Goal: Navigation & Orientation: Understand site structure

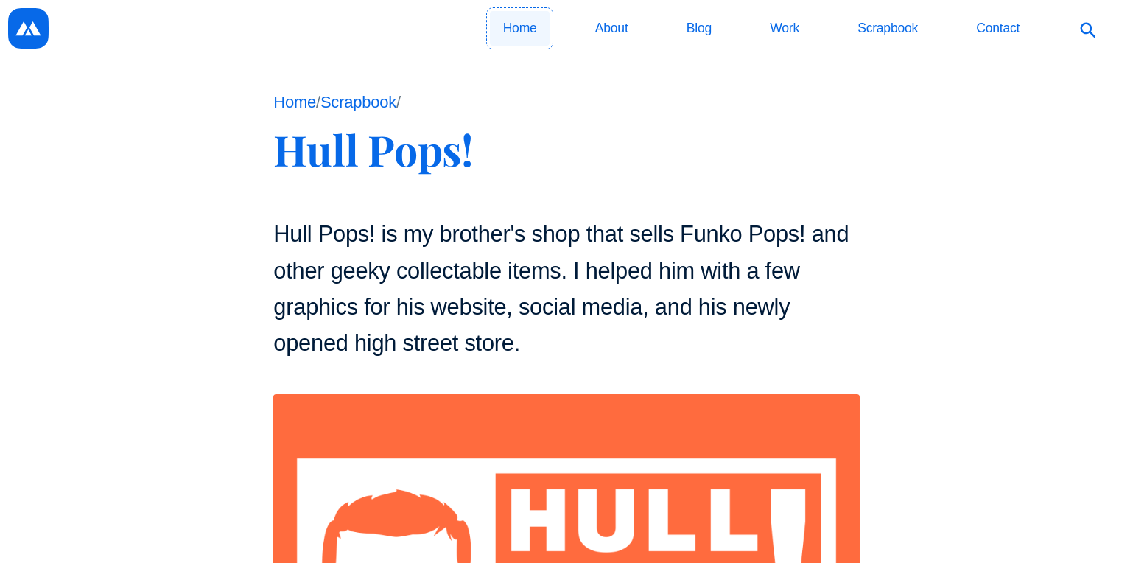
click at [532, 22] on link "Home" at bounding box center [520, 28] width 60 height 35
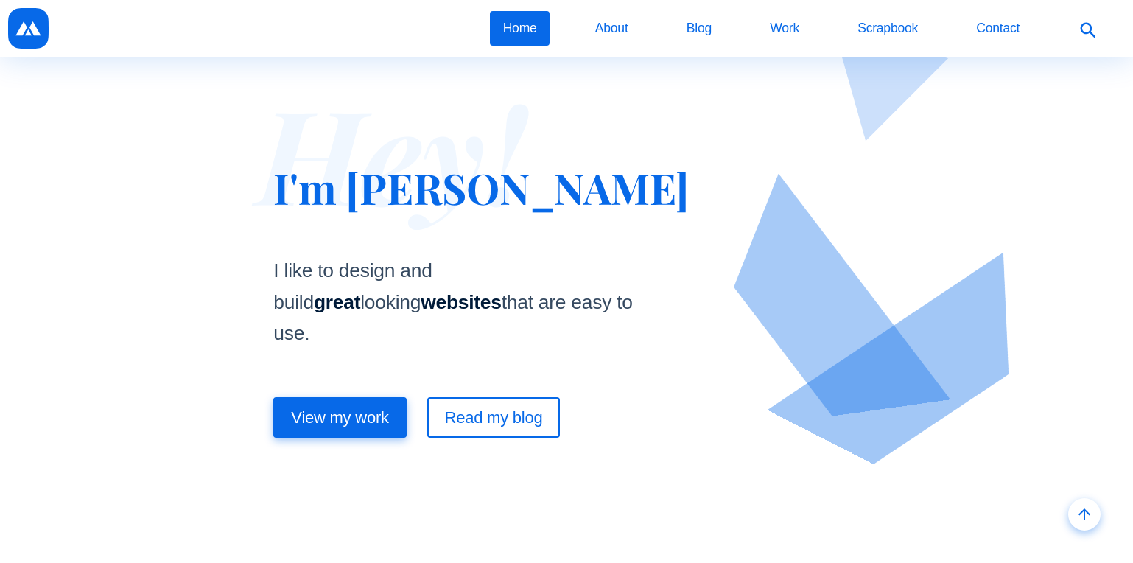
drag, startPoint x: 258, startPoint y: 336, endPoint x: 229, endPoint y: 16, distance: 321.1
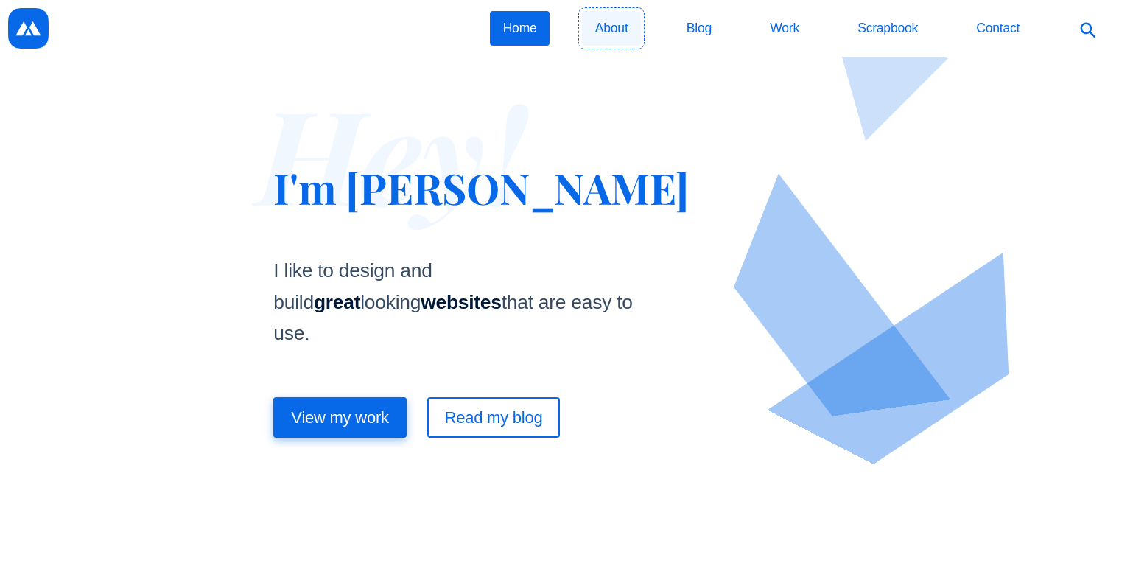
click at [604, 28] on link "About" at bounding box center [611, 28] width 59 height 35
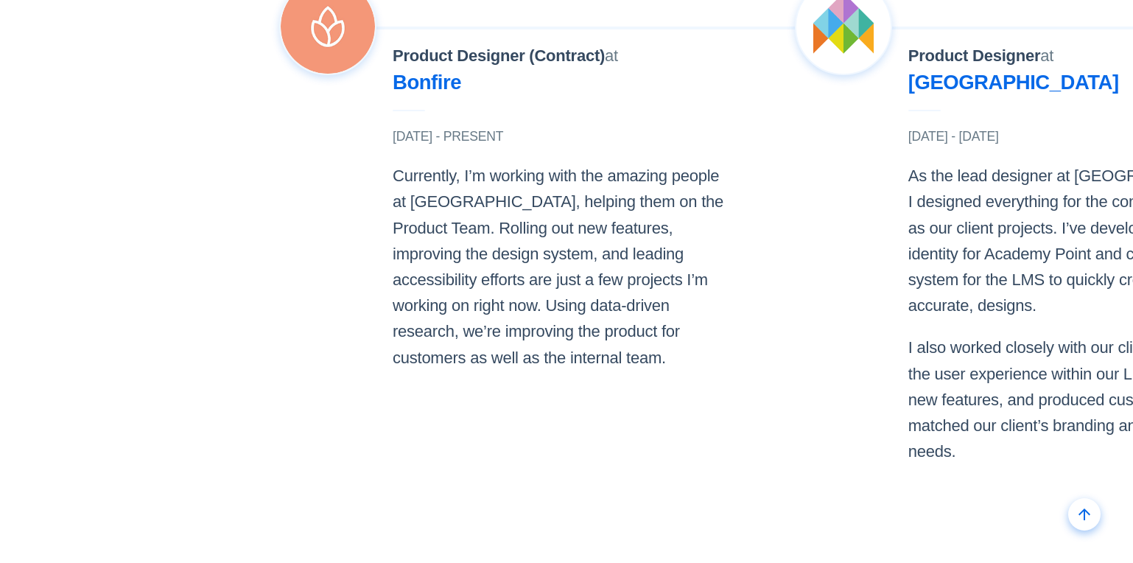
scroll to position [1572, 0]
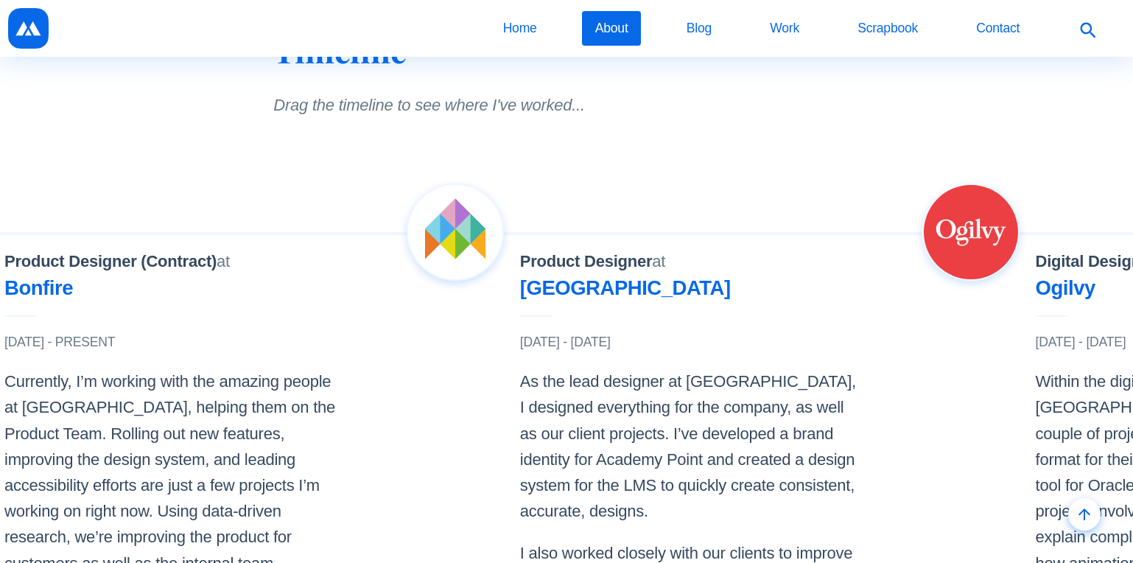
drag, startPoint x: 948, startPoint y: 297, endPoint x: 539, endPoint y: 307, distance: 409.1
click at [541, 307] on div "Product Designer at [GEOGRAPHIC_DATA] [DATE] - [DATE] As the lead designer at […" at bounding box center [689, 467] width 338 height 438
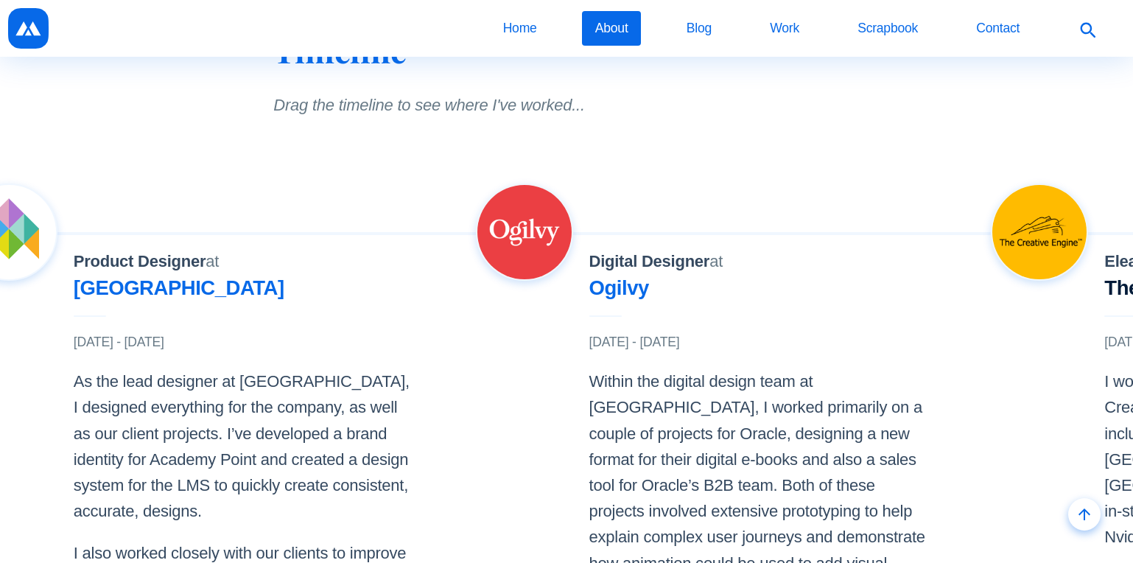
drag, startPoint x: 904, startPoint y: 307, endPoint x: 548, endPoint y: 309, distance: 355.9
click at [549, 309] on div "Digital Designer at [GEOGRAPHIC_DATA] [DATE] - [DATE] Within the digital design…" at bounding box center [701, 447] width 451 height 529
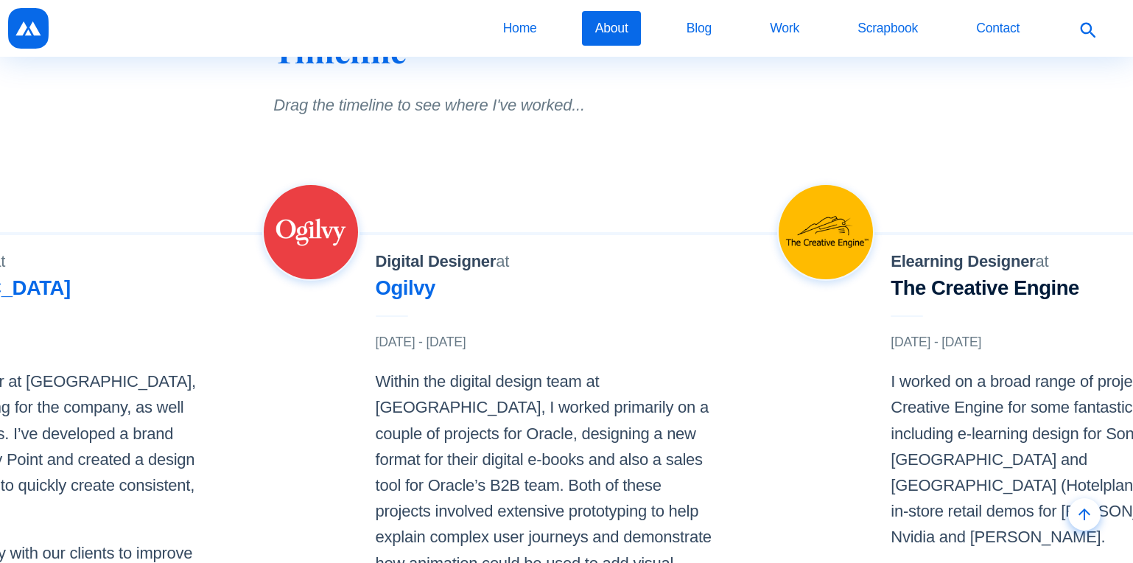
drag, startPoint x: 763, startPoint y: 306, endPoint x: 564, endPoint y: 314, distance: 198.4
click at [565, 312] on div "Digital Designer at Ogilvy Apr, 2018 - Jun, 2018 Within the digital design team…" at bounding box center [545, 480] width 338 height 464
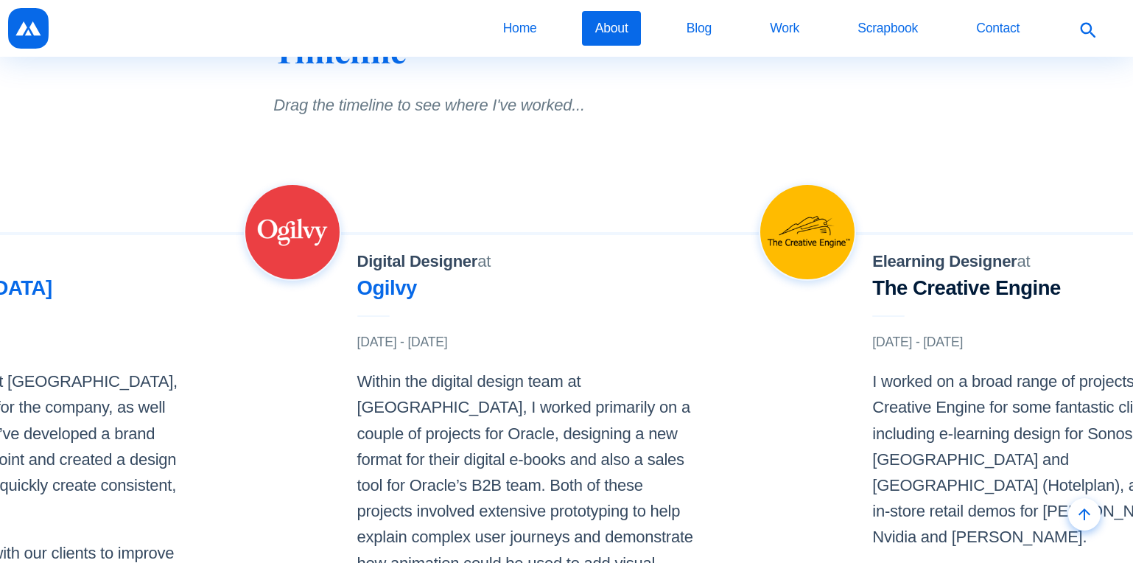
scroll to position [0, 1076]
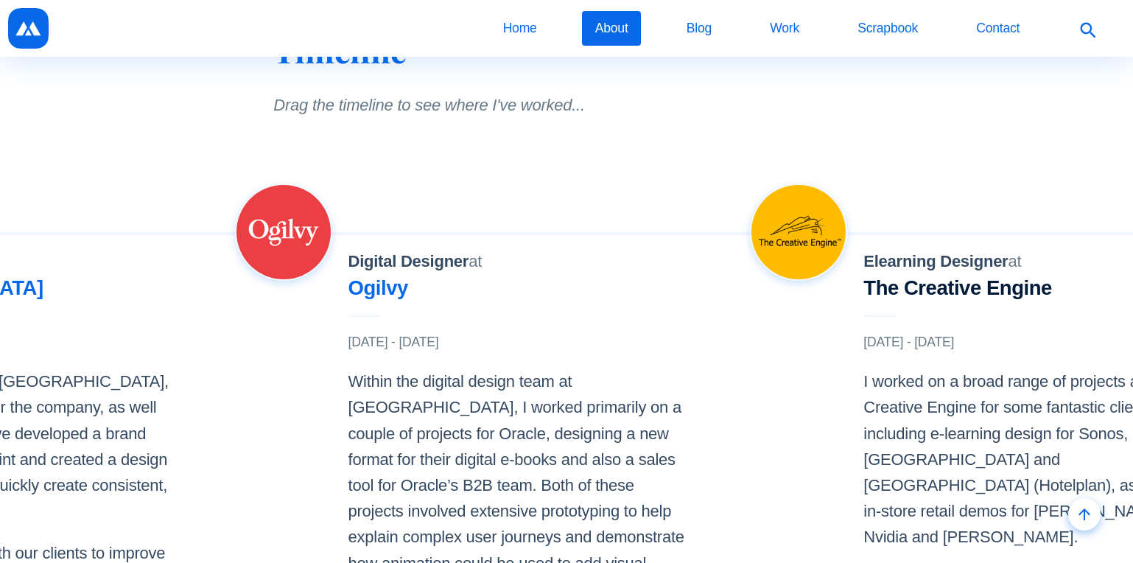
drag, startPoint x: 854, startPoint y: 301, endPoint x: 469, endPoint y: 331, distance: 386.6
click at [438, 333] on div "Product Designer (Contract) at Bonfire Apr, 2021 - Present Currently, I’m worki…" at bounding box center [750, 498] width 3094 height 532
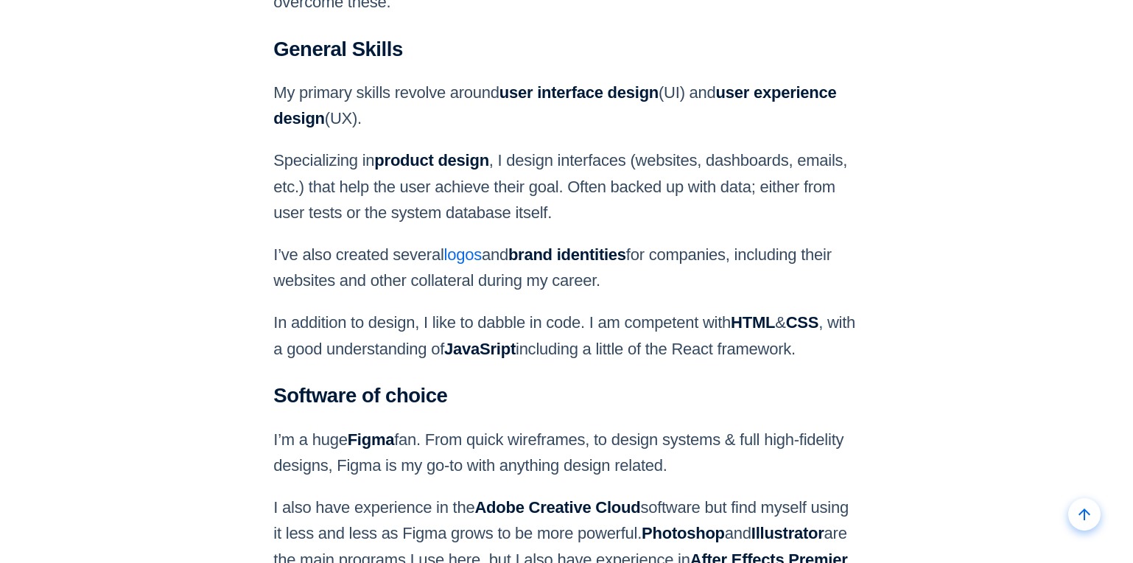
scroll to position [1376, 0]
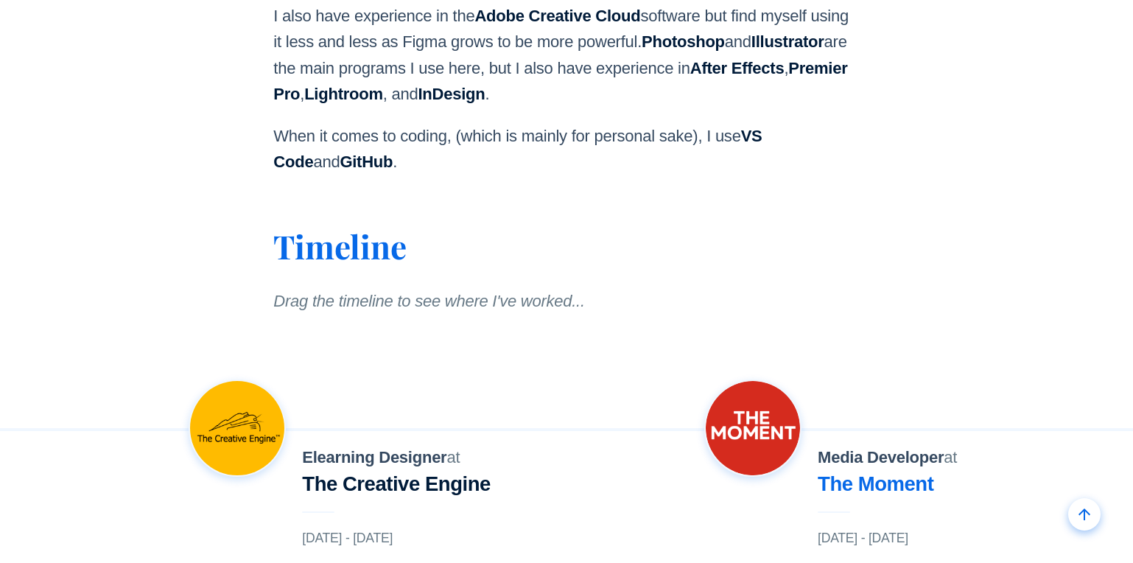
drag, startPoint x: 857, startPoint y: 435, endPoint x: 329, endPoint y: 458, distance: 528.9
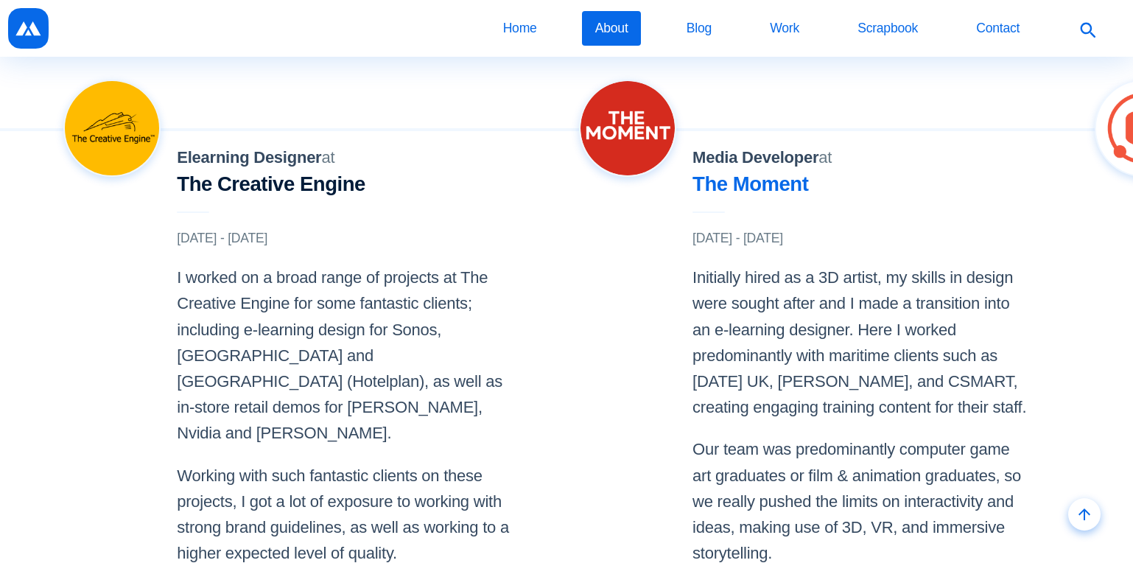
scroll to position [1572, 0]
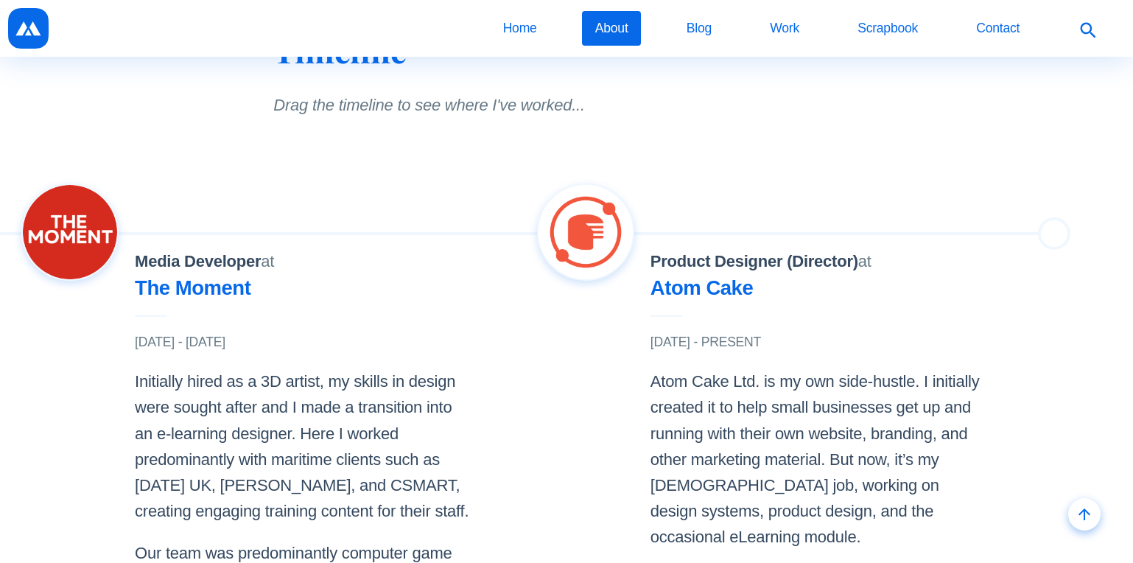
drag, startPoint x: 965, startPoint y: 319, endPoint x: 391, endPoint y: 346, distance: 574.0
click at [394, 346] on div "Media Developer at The Moment Oct, 2015 - Jan, 2017 Initially hired as a 3D art…" at bounding box center [304, 467] width 338 height 438
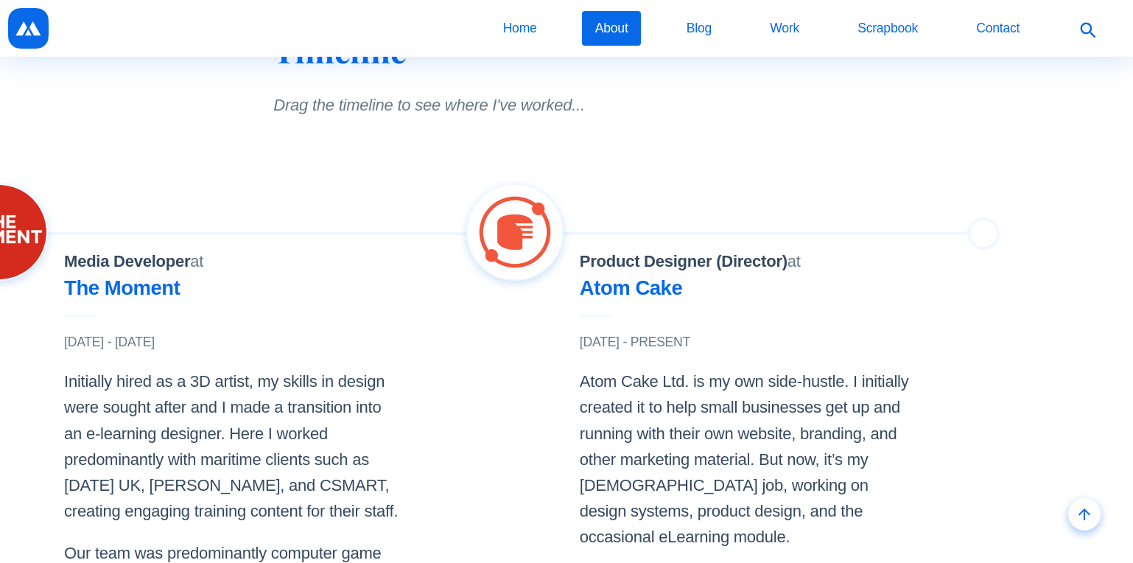
scroll to position [0, 2455]
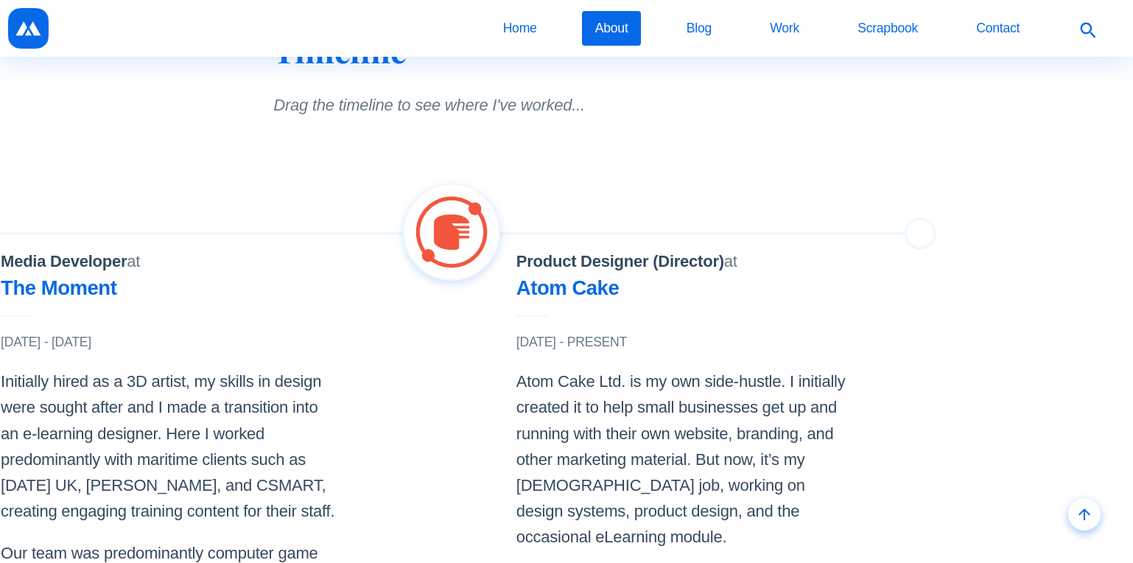
drag, startPoint x: 805, startPoint y: 318, endPoint x: 497, endPoint y: 321, distance: 308.1
click at [501, 321] on div "Product Designer (Director) at Atom Cake Apr, 2015 - Present Atom Cake Ltd. is …" at bounding box center [628, 447] width 451 height 529
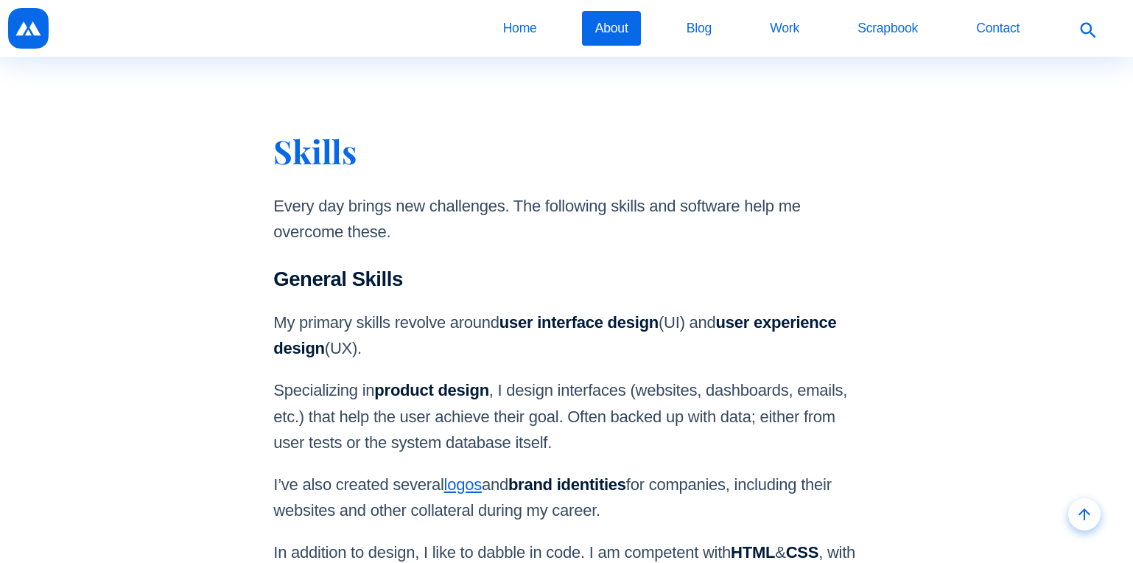
scroll to position [393, 0]
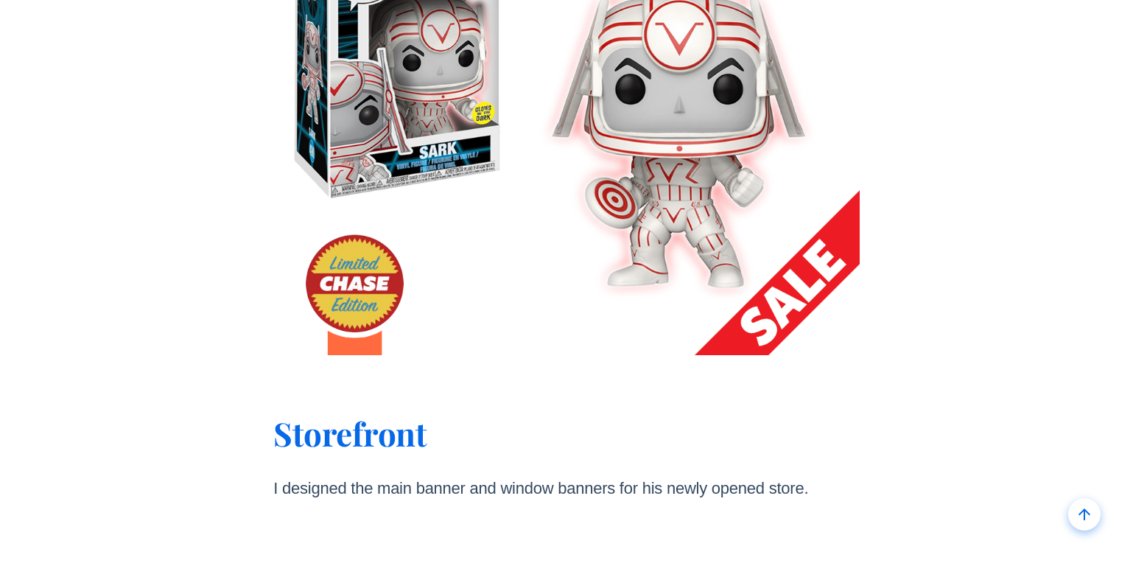
scroll to position [2391, 0]
